Goal: Task Accomplishment & Management: Manage account settings

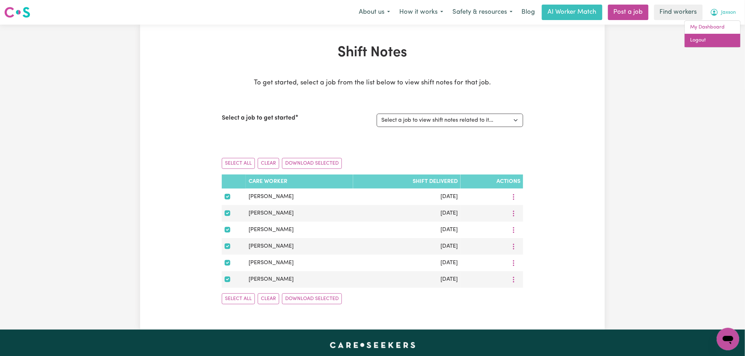
click at [717, 39] on link "Logout" at bounding box center [712, 40] width 56 height 13
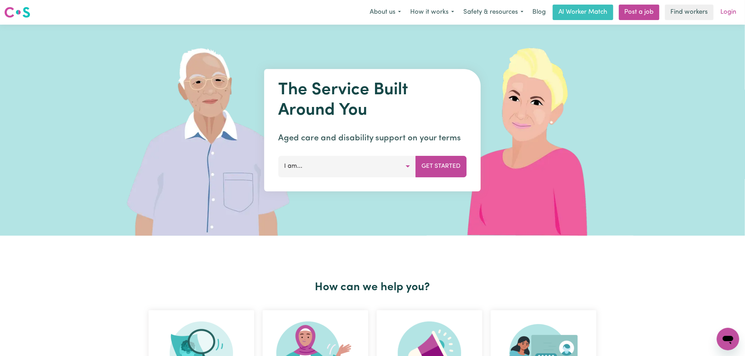
click at [726, 11] on link "Login" at bounding box center [728, 12] width 24 height 15
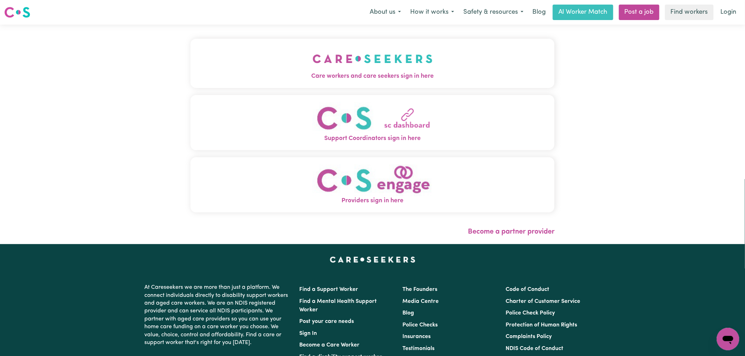
click at [312, 46] on img "Care workers and care seekers sign in here" at bounding box center [372, 59] width 120 height 26
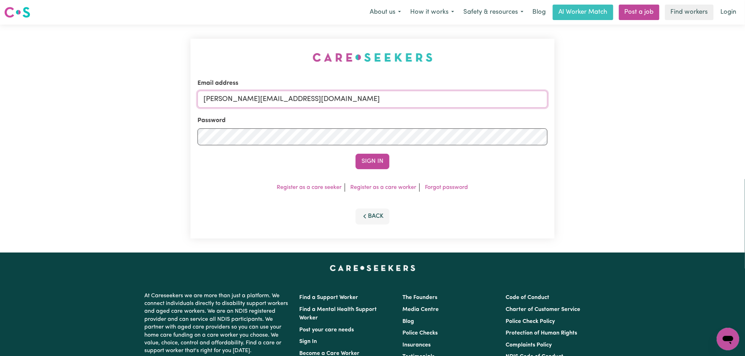
click at [328, 94] on input "[PERSON_NAME][EMAIL_ADDRESS][DOMAIN_NAME]" at bounding box center [372, 99] width 350 height 17
drag, startPoint x: 291, startPoint y: 99, endPoint x: 238, endPoint y: 97, distance: 53.2
click at [238, 97] on input "[EMAIL_ADDRESS][DOMAIN_NAME]" at bounding box center [372, 99] width 350 height 17
type input "[EMAIL_ADDRESS][DOMAIN_NAME]"
click at [355, 154] on button "Sign In" at bounding box center [372, 161] width 34 height 15
